Goal: Find specific page/section: Find specific page/section

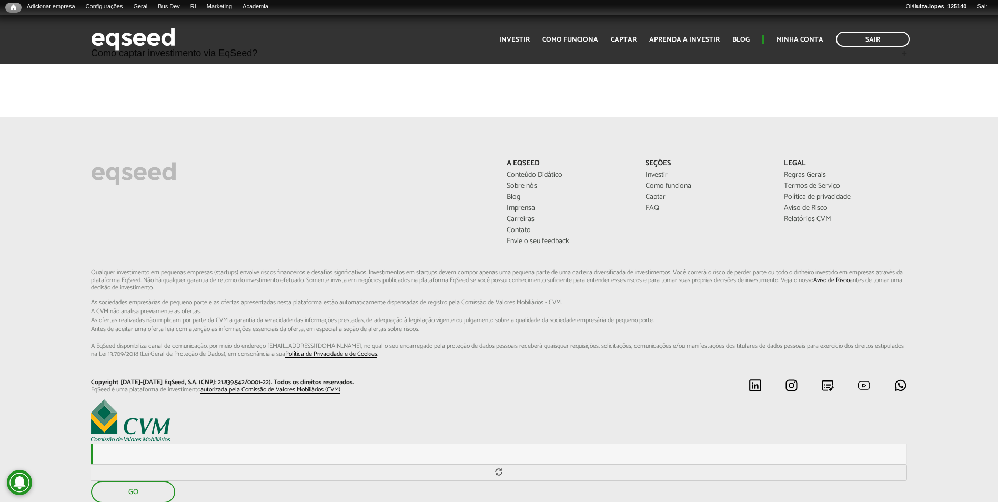
scroll to position [2886, 0]
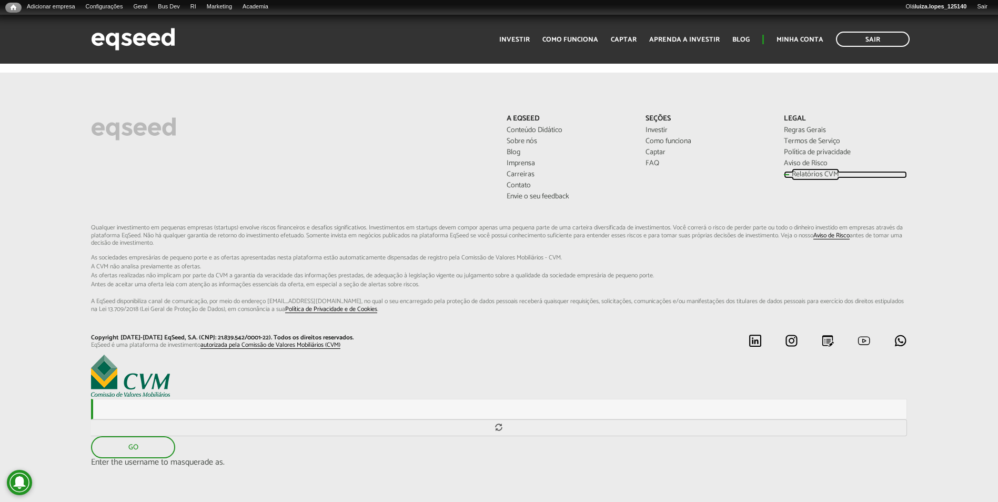
click at [794, 171] on link "Relatórios CVM" at bounding box center [845, 174] width 123 height 7
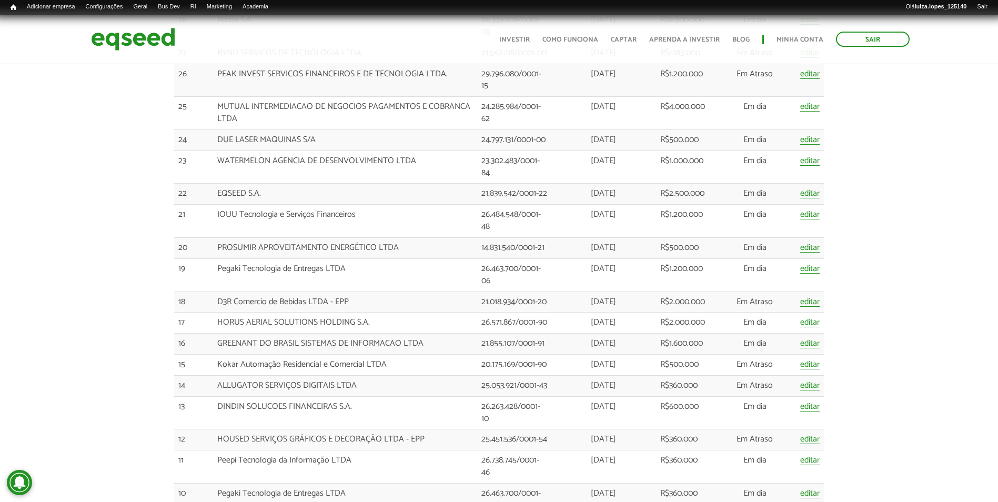
scroll to position [2052, 0]
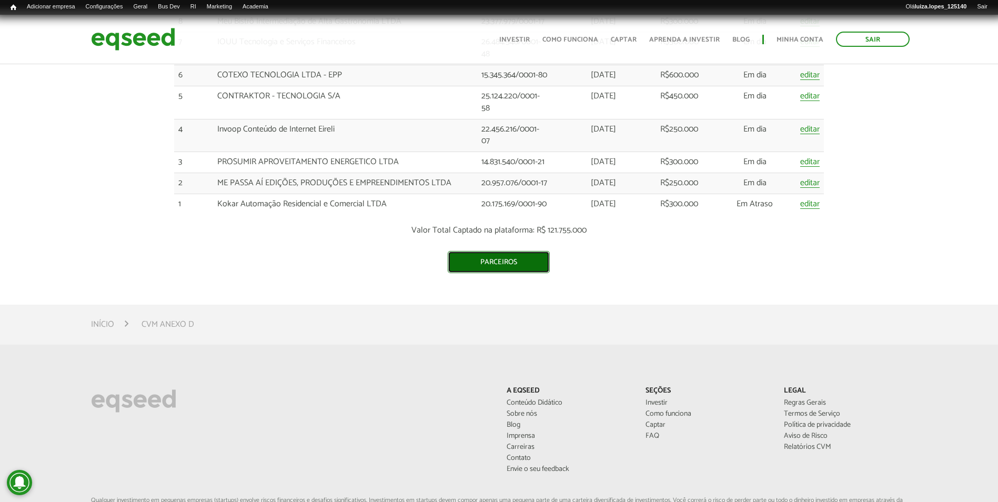
click at [477, 264] on link "Parceiros" at bounding box center [499, 262] width 102 height 22
